Goal: Task Accomplishment & Management: Manage account settings

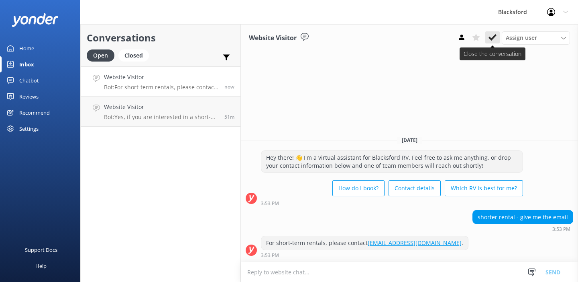
click at [494, 36] on icon at bounding box center [493, 37] width 8 height 8
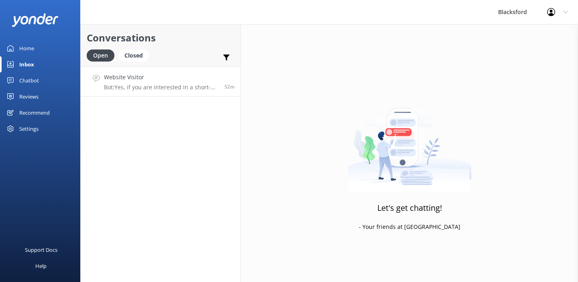
click at [183, 87] on p "Bot: Yes, if you are interested in a short-term rental, such as a 3-day rental,…" at bounding box center [161, 87] width 114 height 7
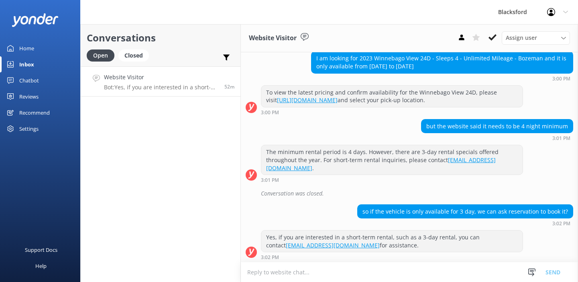
scroll to position [135, 0]
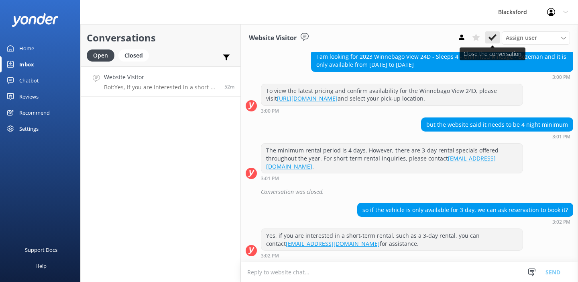
click at [498, 37] on button at bounding box center [493, 37] width 14 height 12
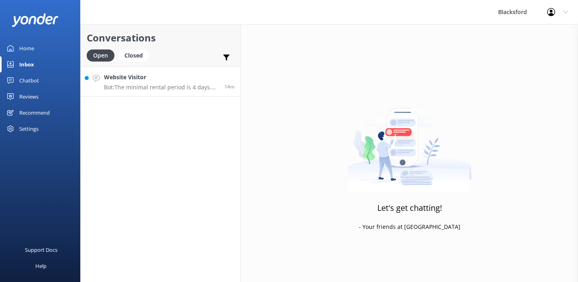
click at [176, 91] on link "Website Visitor Bot: The minimal rental period is 4 days. However, 3-day rental…" at bounding box center [161, 81] width 160 height 30
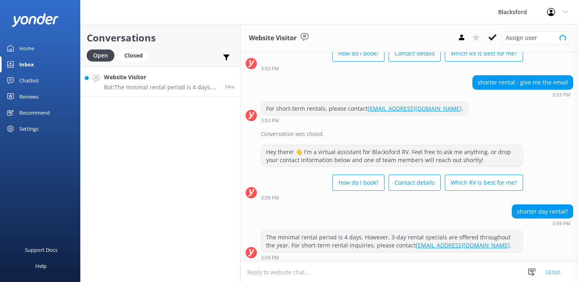
scroll to position [59, 0]
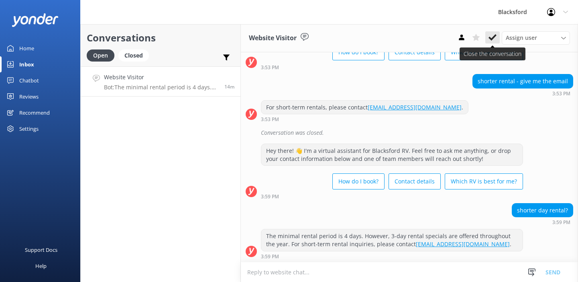
click at [489, 41] on icon at bounding box center [493, 37] width 8 height 8
